Goal: Find specific page/section: Find specific page/section

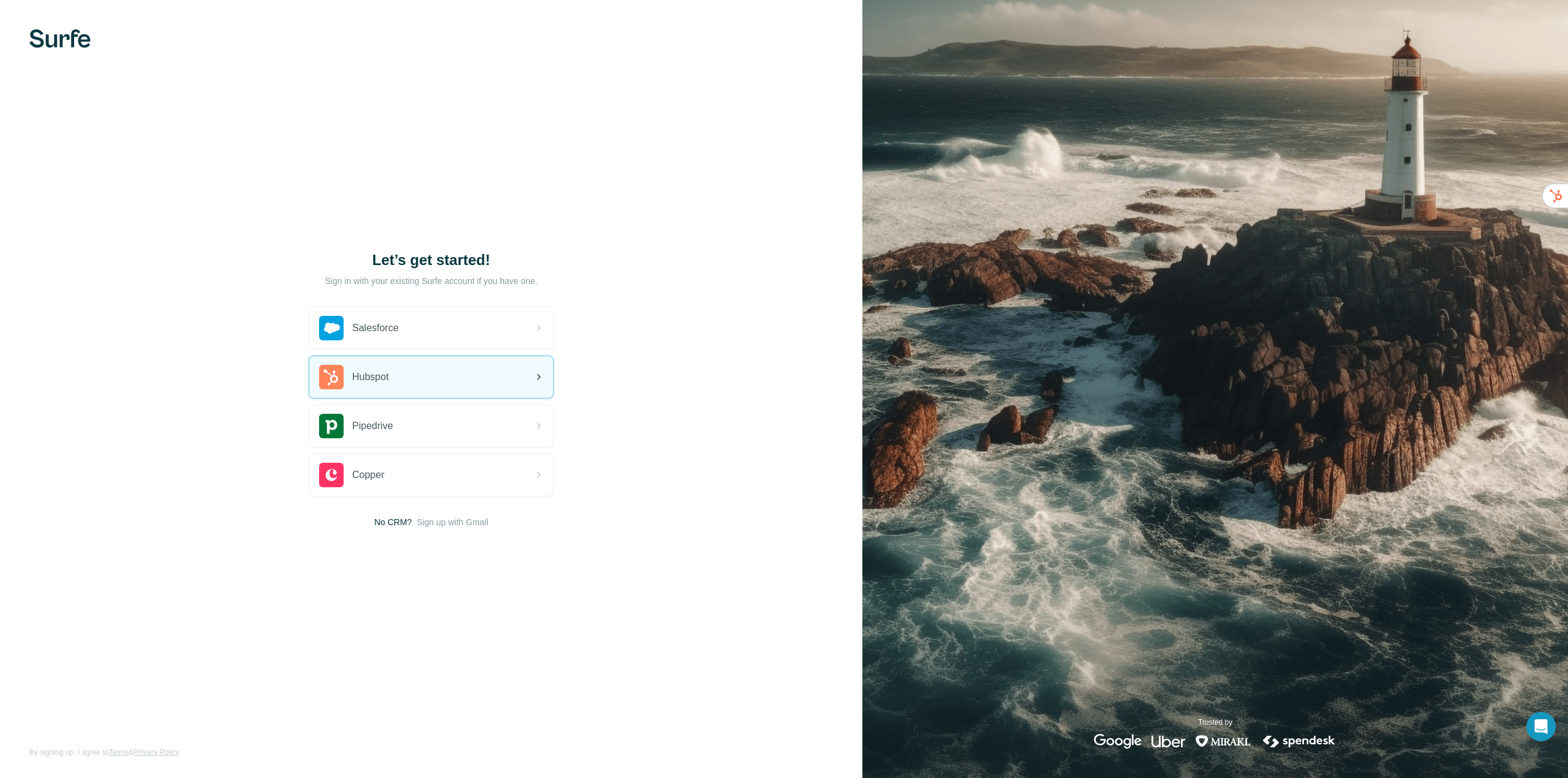
click at [537, 377] on icon at bounding box center [538, 377] width 14 height 14
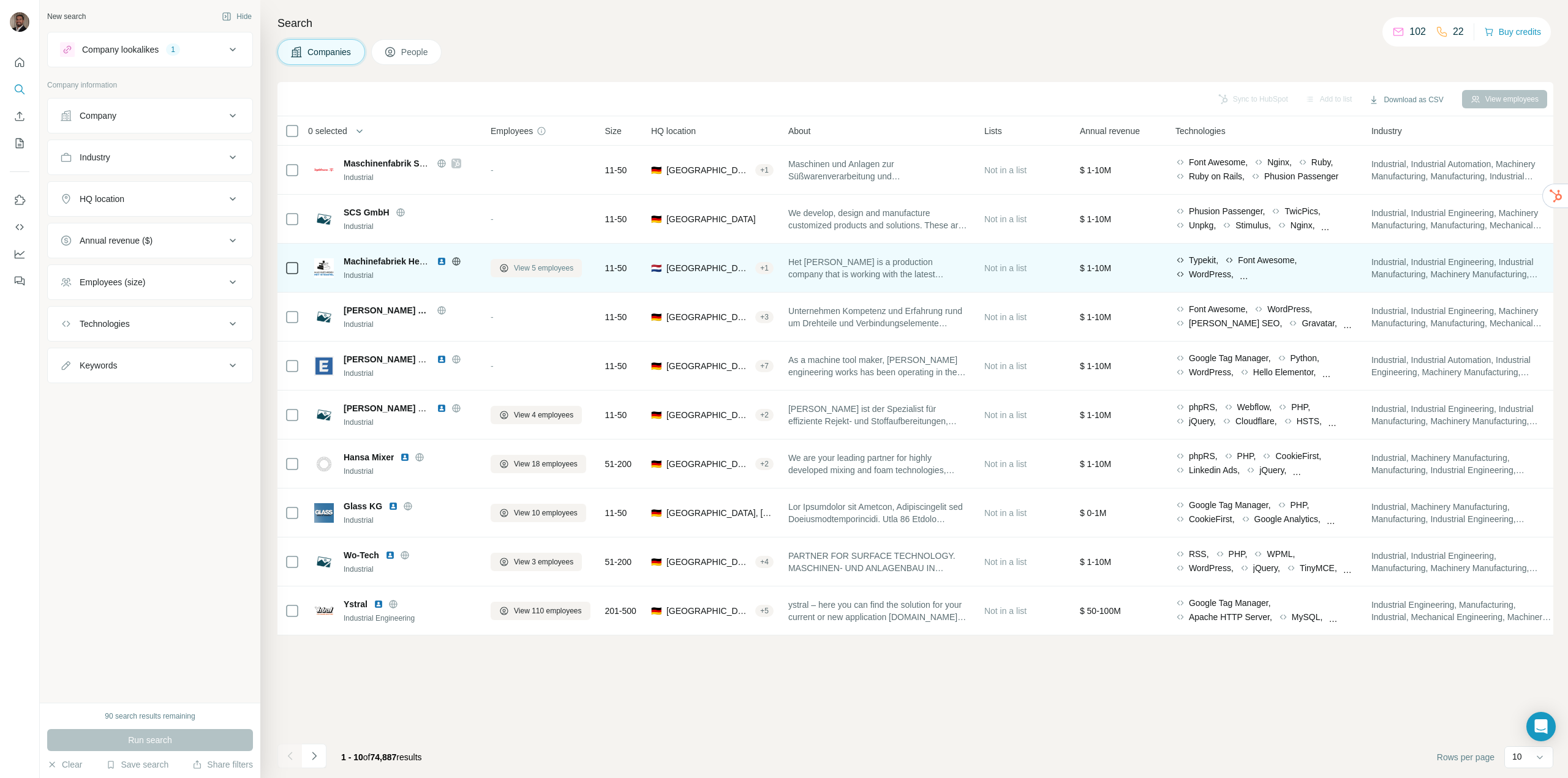
click at [521, 265] on span "View 5 employees" at bounding box center [544, 268] width 60 height 11
